Goal: Check status: Check status

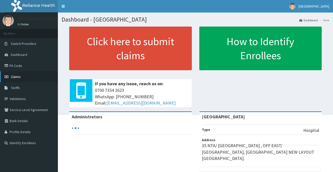
click at [18, 80] on link "Claims" at bounding box center [29, 76] width 58 height 11
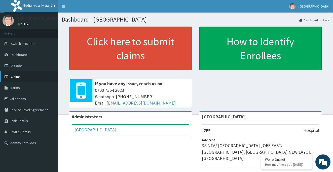
click at [21, 77] on span "Claims" at bounding box center [16, 77] width 10 height 5
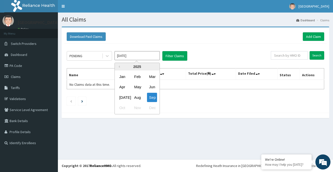
click at [136, 54] on input "[DATE]" at bounding box center [136, 55] width 45 height 9
click at [140, 94] on div "Aug" at bounding box center [137, 97] width 10 height 9
type input "[DATE]"
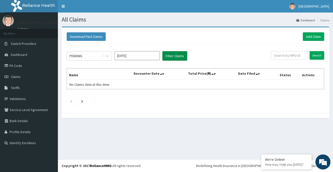
click at [185, 55] on button "Filter Claims" at bounding box center [174, 56] width 25 height 10
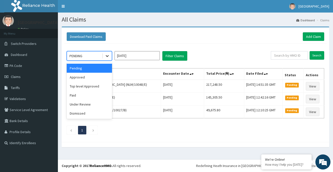
click at [106, 56] on icon at bounding box center [107, 57] width 3 height 2
click at [95, 78] on div "Approved" at bounding box center [89, 77] width 45 height 9
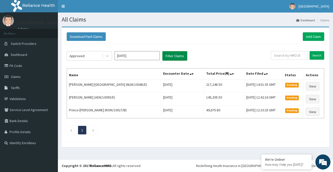
click at [168, 57] on button "Filter Claims" at bounding box center [174, 56] width 25 height 10
